Goal: Information Seeking & Learning: Learn about a topic

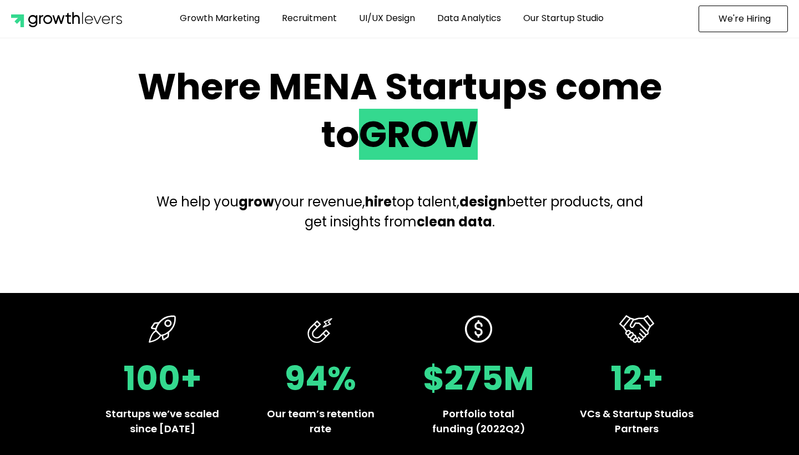
scroll to position [16, 0]
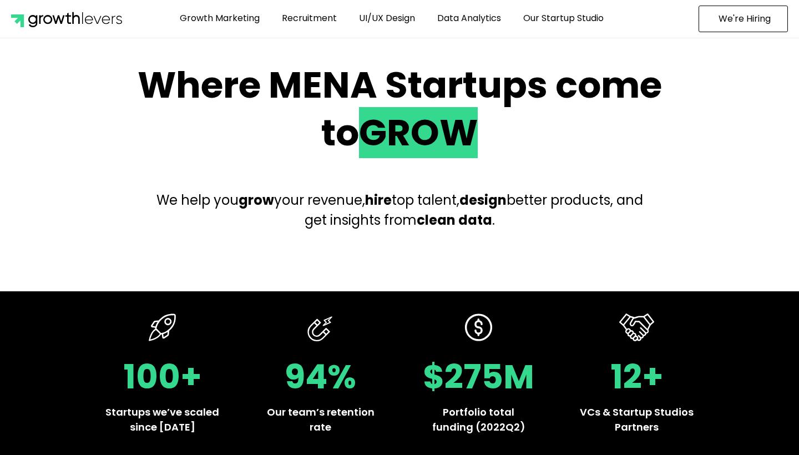
click at [750, 22] on span "We're Hiring" at bounding box center [745, 18] width 52 height 9
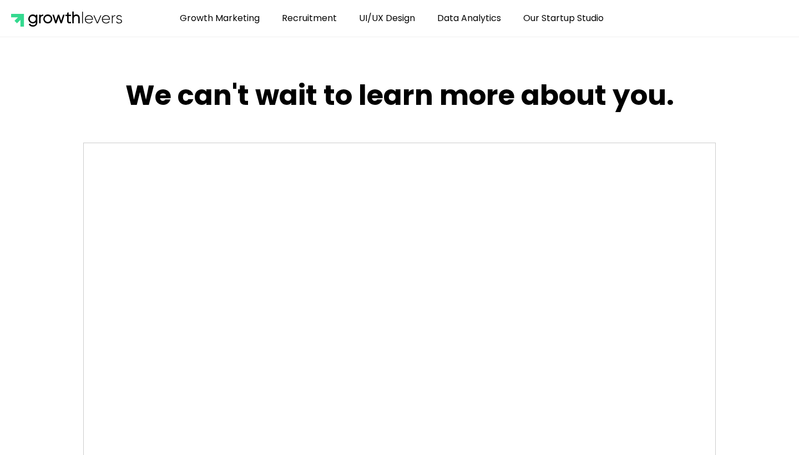
click at [735, 35] on div at bounding box center [399, 18] width 799 height 37
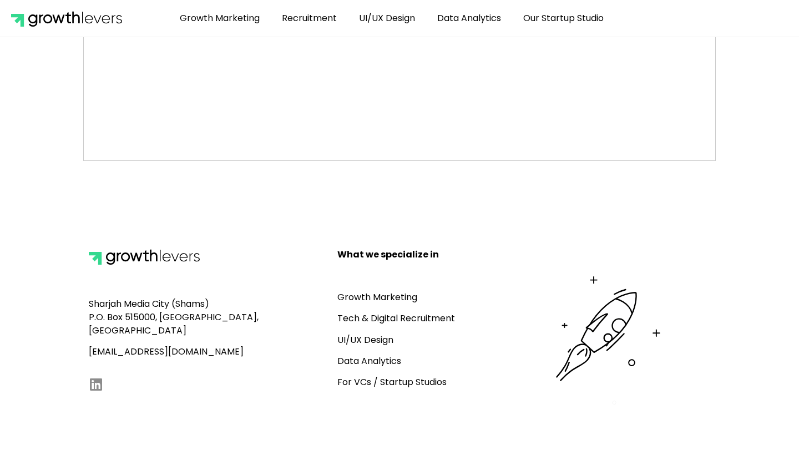
scroll to position [558, 0]
click at [389, 320] on link "Tech & Digital Recruitment" at bounding box center [396, 318] width 118 height 13
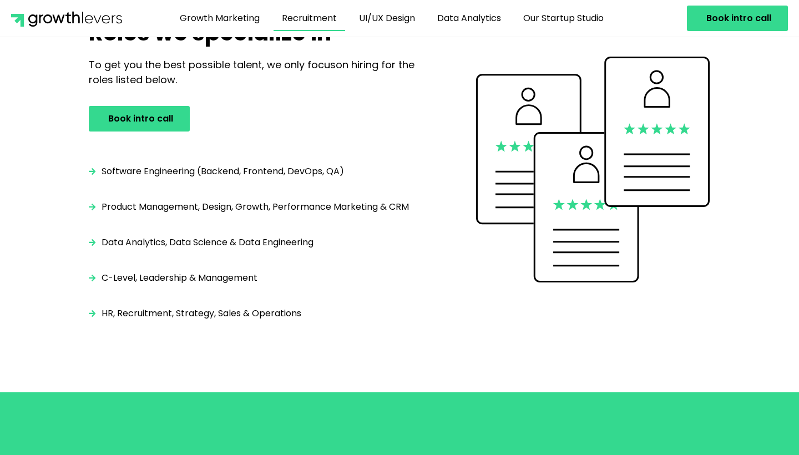
scroll to position [1621, 0]
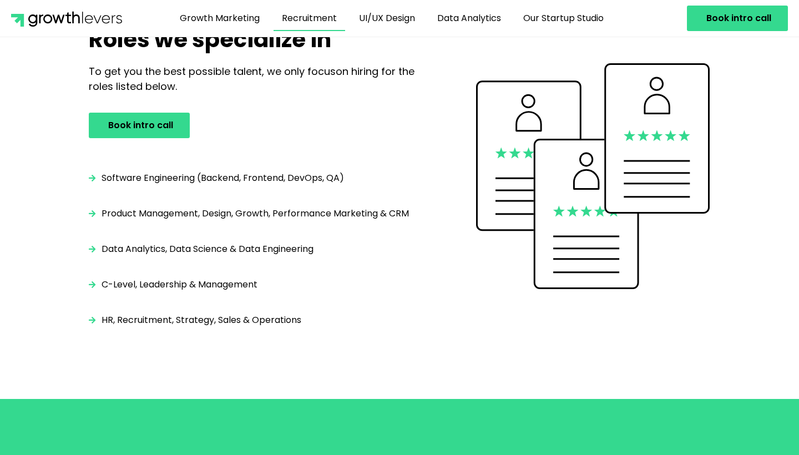
click at [193, 179] on span "Software Engineering (Backend, Frontend, DevOps, QA)" at bounding box center [221, 178] width 245 height 13
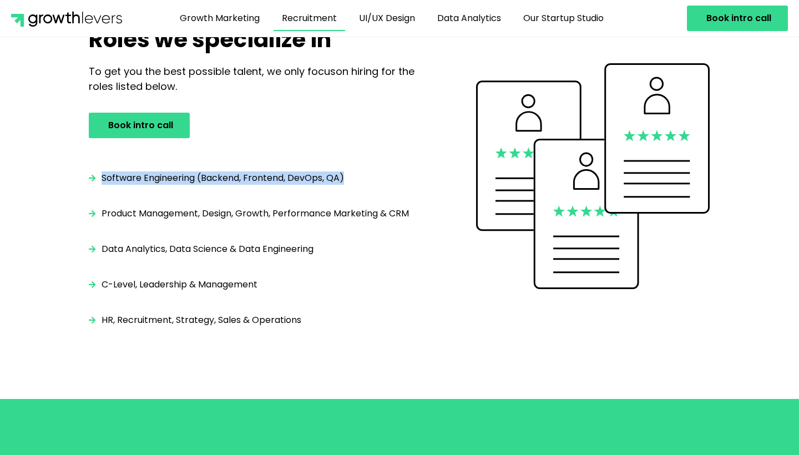
click at [193, 179] on span "Software Engineering (Backend, Frontend, DevOps, QA)" at bounding box center [221, 178] width 245 height 13
click at [384, 286] on li "C-Level, Leadership & Management" at bounding box center [260, 290] width 343 height 24
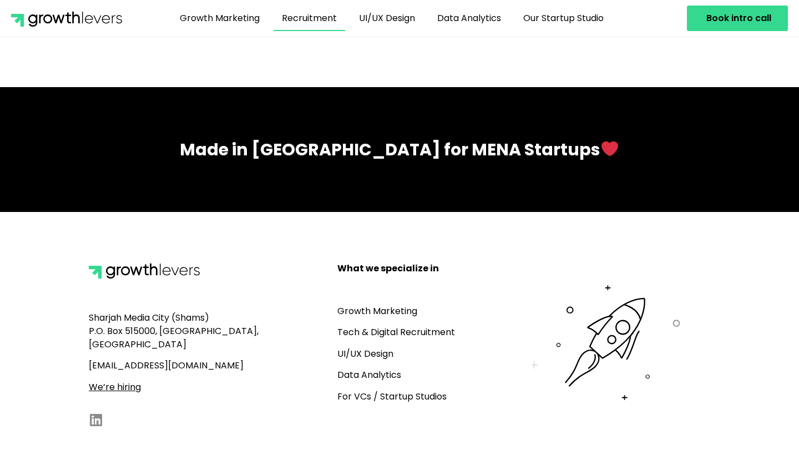
scroll to position [3328, 0]
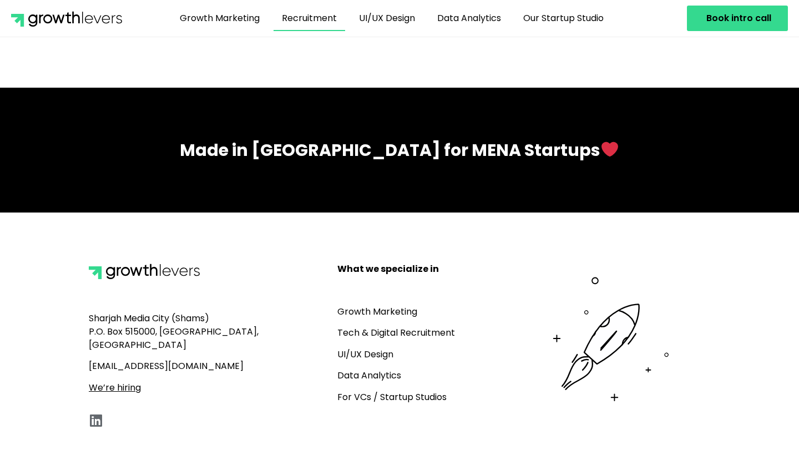
click at [89, 414] on icon at bounding box center [96, 421] width 14 height 14
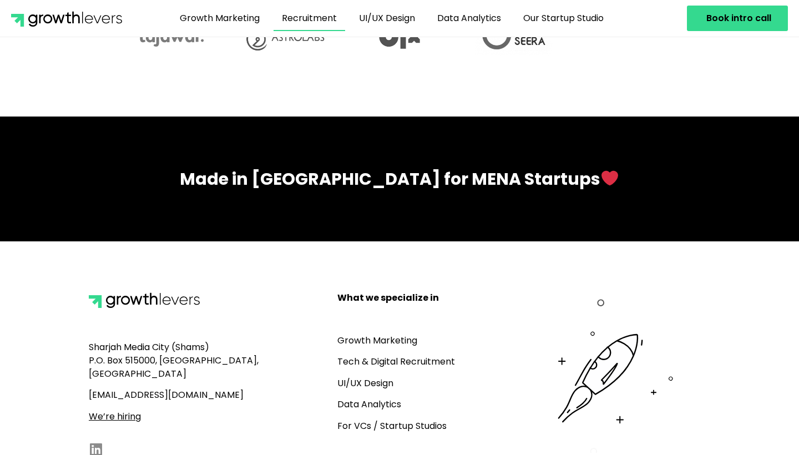
scroll to position [3291, 0]
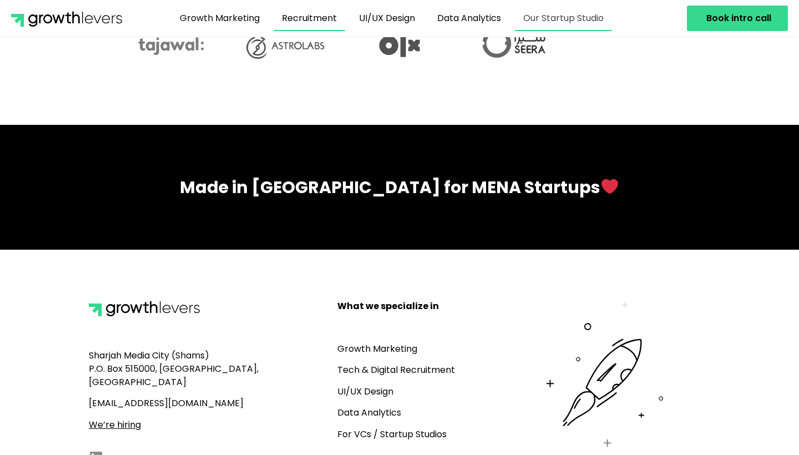
click at [568, 14] on link "Our Startup Studio" at bounding box center [563, 19] width 97 height 26
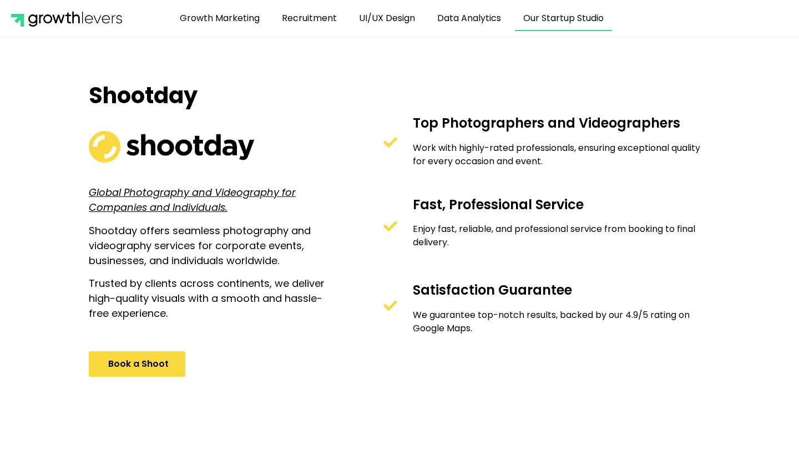
scroll to position [548, 0]
click at [490, 123] on h2 "Top Photographers and Videographers" at bounding box center [559, 122] width 292 height 18
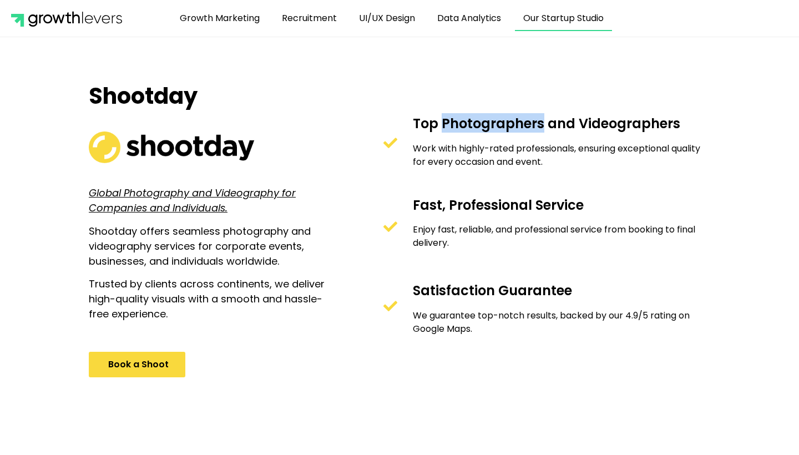
click at [490, 123] on h2 "Top Photographers and Videographers" at bounding box center [559, 122] width 292 height 18
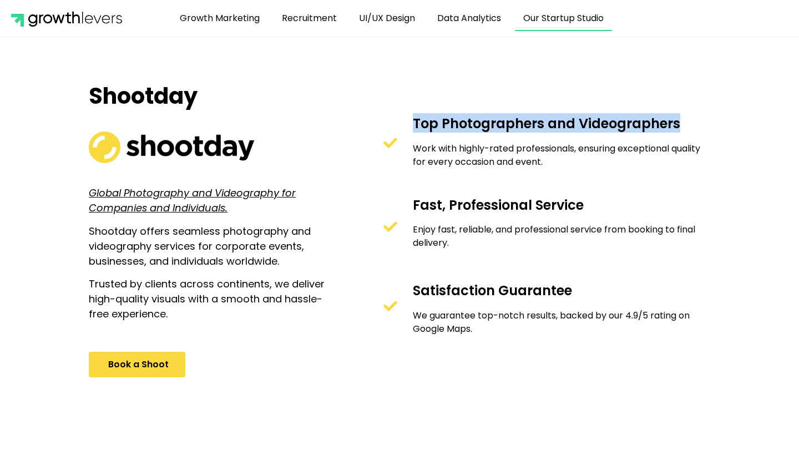
click at [473, 286] on h2 "Satisfaction Guarantee" at bounding box center [559, 289] width 292 height 18
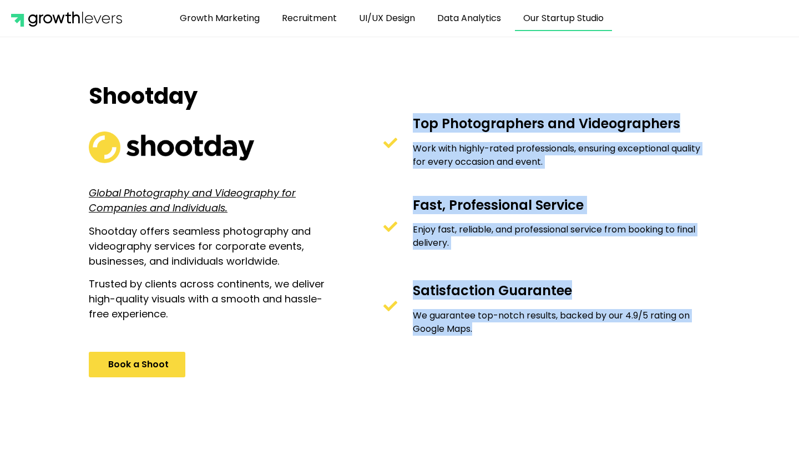
drag, startPoint x: 481, startPoint y: 351, endPoint x: 418, endPoint y: 103, distance: 255.4
click at [418, 103] on div "Top Photographers and Videographers Work with highly-rated professionals, ensur…" at bounding box center [542, 229] width 348 height 305
click at [390, 104] on div "Top Photographers and Videographers Work with highly-rated professionals, ensur…" at bounding box center [542, 229] width 348 height 305
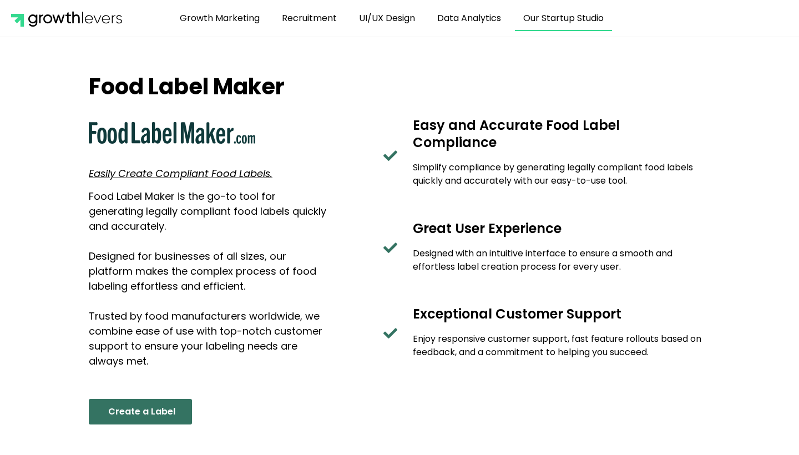
scroll to position [952, 0]
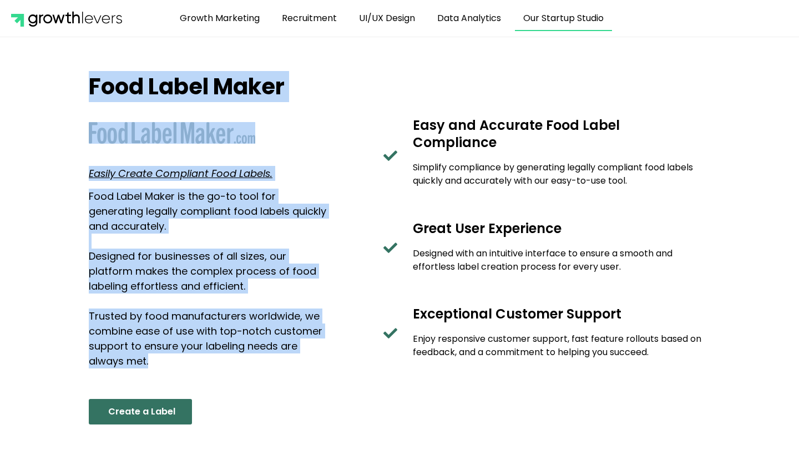
drag, startPoint x: 224, startPoint y: 360, endPoint x: 59, endPoint y: 88, distance: 318.0
click at [59, 88] on section "Food Label Maker Easily Create Compliant Food Labels. Food Label Maker is the g…" at bounding box center [399, 271] width 799 height 451
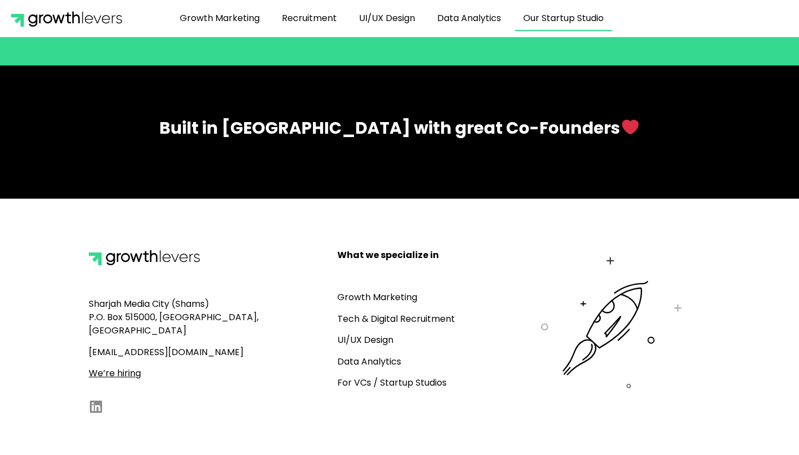
scroll to position [1626, 0]
